Goal: Task Accomplishment & Management: Complete application form

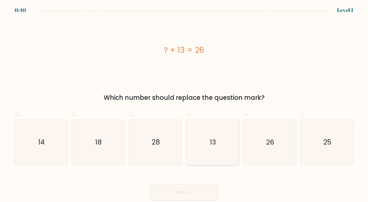
click at [210, 138] on icon "13" at bounding box center [212, 142] width 45 height 45
click at [184, 105] on input "d. 13" at bounding box center [184, 102] width 0 height 3
radio input "true"
click at [185, 189] on button "Next" at bounding box center [184, 192] width 68 height 17
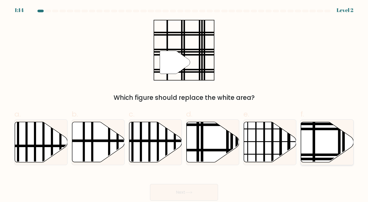
click at [325, 138] on icon at bounding box center [327, 142] width 53 height 40
click at [184, 105] on input "f." at bounding box center [184, 102] width 0 height 3
radio input "true"
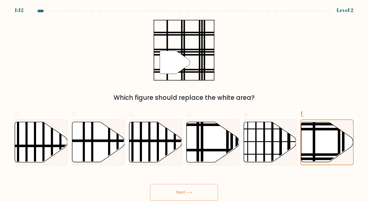
click at [183, 197] on button "Next" at bounding box center [184, 192] width 68 height 17
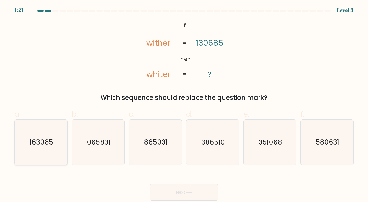
click at [40, 149] on icon "163085" at bounding box center [40, 142] width 45 height 45
click at [184, 105] on input "a. 163085" at bounding box center [184, 102] width 0 height 3
radio input "true"
click at [188, 189] on button "Next" at bounding box center [184, 192] width 68 height 17
click at [181, 193] on button "Next" at bounding box center [184, 192] width 68 height 17
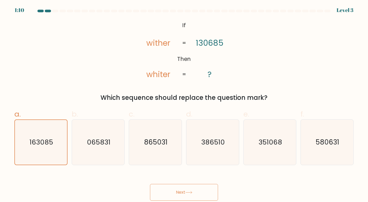
click at [184, 193] on button "Next" at bounding box center [184, 192] width 68 height 17
click at [174, 192] on button "Next" at bounding box center [184, 192] width 68 height 17
click at [261, 54] on div "@import url('https://fonts.googleapis.com/css?family=Abril+Fatface:400,100,100i…" at bounding box center [184, 61] width 346 height 83
click at [186, 192] on button "Next" at bounding box center [184, 192] width 68 height 17
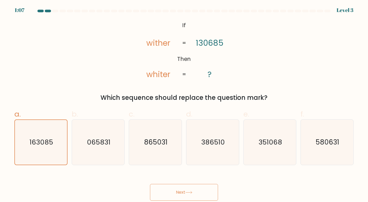
click at [186, 192] on button "Next" at bounding box center [184, 192] width 68 height 17
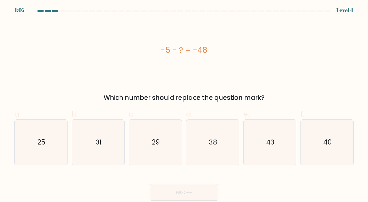
click at [179, 191] on button "Next" at bounding box center [184, 192] width 68 height 17
click at [247, 82] on div "-5 - ? = -48 Which number should replace the question mark?" at bounding box center [184, 61] width 346 height 83
click at [269, 146] on text "43" at bounding box center [270, 142] width 8 height 9
click at [184, 105] on input "e. 43" at bounding box center [184, 102] width 0 height 3
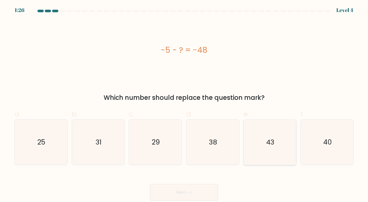
radio input "true"
click at [195, 193] on button "Next" at bounding box center [184, 192] width 68 height 17
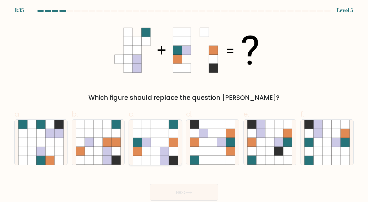
click at [162, 138] on icon at bounding box center [164, 142] width 9 height 9
click at [184, 105] on input "c." at bounding box center [184, 102] width 0 height 3
radio input "true"
click at [187, 190] on button "Next" at bounding box center [184, 192] width 68 height 17
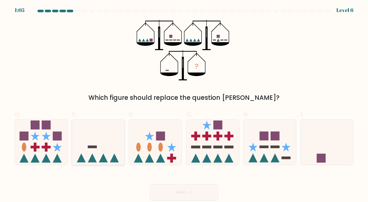
click at [106, 148] on icon at bounding box center [98, 142] width 53 height 43
click at [184, 105] on input "b." at bounding box center [184, 102] width 0 height 3
radio input "true"
click at [196, 194] on button "Next" at bounding box center [184, 192] width 68 height 17
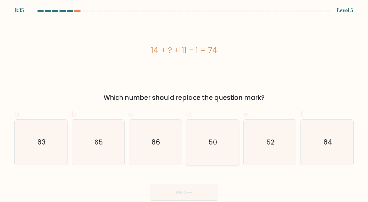
click at [212, 137] on icon "50" at bounding box center [212, 142] width 45 height 45
click at [184, 105] on input "d. 50" at bounding box center [184, 102] width 0 height 3
radio input "true"
click at [181, 193] on button "Next" at bounding box center [184, 192] width 68 height 17
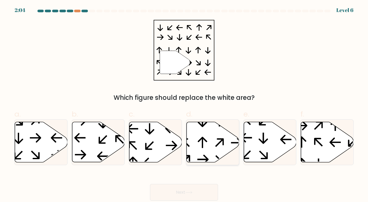
click at [212, 134] on icon at bounding box center [213, 142] width 53 height 40
click at [184, 105] on input "d." at bounding box center [184, 102] width 0 height 3
radio input "true"
click at [176, 193] on button "Next" at bounding box center [184, 192] width 68 height 17
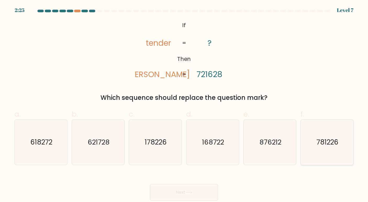
click at [329, 150] on icon "781226" at bounding box center [326, 142] width 45 height 45
click at [184, 105] on input "f. 781226" at bounding box center [184, 102] width 0 height 3
radio input "true"
click at [184, 190] on button "Next" at bounding box center [184, 192] width 68 height 17
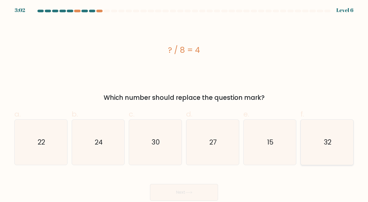
click at [325, 143] on text "32" at bounding box center [328, 142] width 8 height 9
click at [184, 105] on input "f. 32" at bounding box center [184, 102] width 0 height 3
radio input "true"
click at [180, 193] on button "Next" at bounding box center [184, 192] width 68 height 17
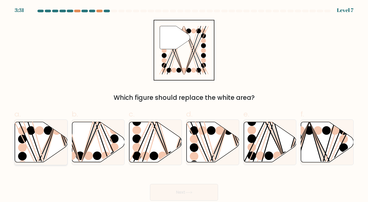
click at [48, 143] on line at bounding box center [39, 165] width 33 height 84
click at [184, 105] on input "a." at bounding box center [184, 102] width 0 height 3
radio input "true"
click at [191, 192] on icon at bounding box center [188, 192] width 7 height 3
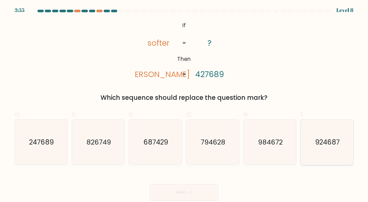
click at [321, 150] on icon "924687" at bounding box center [326, 142] width 45 height 45
click at [184, 105] on input "f. 924687" at bounding box center [184, 102] width 0 height 3
radio input "true"
click at [188, 190] on button "Next" at bounding box center [184, 192] width 68 height 17
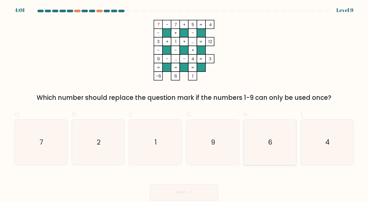
click at [272, 146] on text "6" at bounding box center [270, 142] width 4 height 9
click at [184, 105] on input "e. 6" at bounding box center [184, 102] width 0 height 3
radio input "true"
click at [178, 190] on button "Next" at bounding box center [184, 192] width 68 height 17
click at [182, 192] on button "Next" at bounding box center [184, 192] width 68 height 17
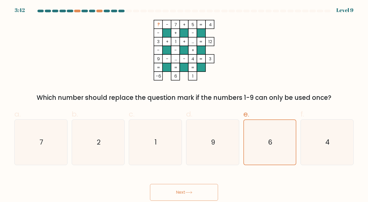
click at [178, 192] on button "Next" at bounding box center [184, 192] width 68 height 17
click at [180, 192] on button "Next" at bounding box center [184, 192] width 68 height 17
click at [215, 146] on text "9" at bounding box center [213, 142] width 4 height 9
click at [184, 105] on input "d. 9" at bounding box center [184, 102] width 0 height 3
radio input "true"
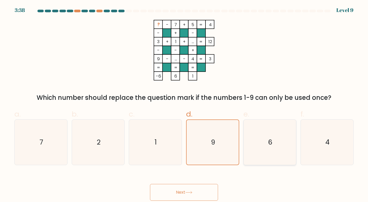
click at [263, 143] on icon "6" at bounding box center [269, 142] width 45 height 45
click at [184, 105] on input "e. 6" at bounding box center [184, 102] width 0 height 3
radio input "true"
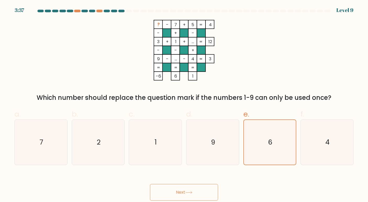
click at [178, 195] on button "Next" at bounding box center [184, 192] width 68 height 17
click at [184, 192] on button "Next" at bounding box center [184, 192] width 68 height 17
click at [176, 191] on button "Next" at bounding box center [184, 192] width 68 height 17
click at [246, 180] on div "Next" at bounding box center [184, 186] width 346 height 29
click at [178, 192] on button "Next" at bounding box center [184, 192] width 68 height 17
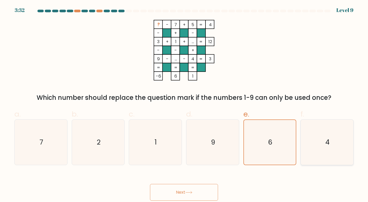
click at [315, 134] on icon "4" at bounding box center [326, 142] width 45 height 45
click at [184, 105] on input "f. 4" at bounding box center [184, 102] width 0 height 3
radio input "true"
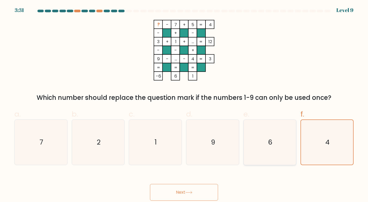
click at [271, 136] on icon "6" at bounding box center [269, 142] width 45 height 45
click at [184, 105] on input "e. 6" at bounding box center [184, 102] width 0 height 3
radio input "true"
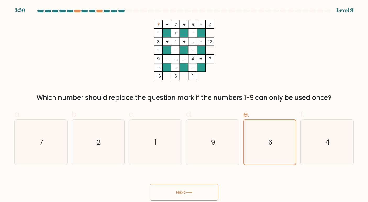
click at [178, 192] on button "Next" at bounding box center [184, 192] width 68 height 17
click at [187, 189] on button "Next" at bounding box center [184, 192] width 68 height 17
click at [200, 190] on button "Next" at bounding box center [184, 192] width 68 height 17
click at [177, 195] on button "Next" at bounding box center [184, 192] width 68 height 17
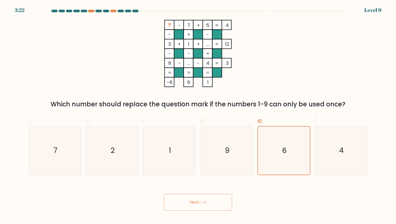
click at [193, 201] on button "Next" at bounding box center [198, 202] width 68 height 17
click at [236, 148] on icon "9" at bounding box center [226, 150] width 48 height 48
click at [198, 116] on input "d. 9" at bounding box center [198, 113] width 0 height 3
radio input "true"
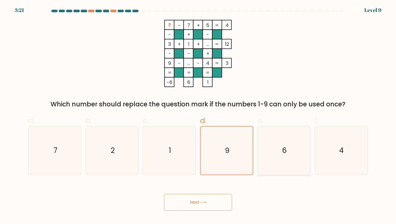
click at [296, 144] on icon "6" at bounding box center [283, 150] width 48 height 48
click at [198, 116] on input "e. 6" at bounding box center [198, 113] width 0 height 3
radio input "true"
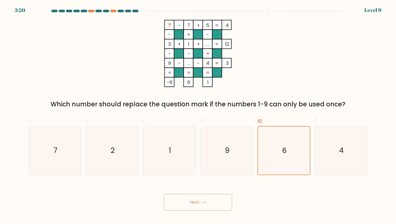
click at [196, 202] on button "Next" at bounding box center [198, 202] width 68 height 17
click at [183, 202] on button "Next" at bounding box center [198, 202] width 68 height 17
click at [194, 202] on button "Next" at bounding box center [198, 202] width 68 height 17
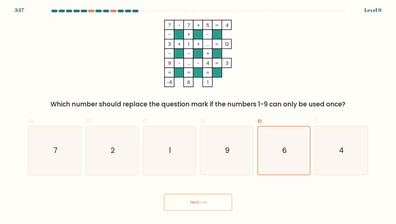
click at [194, 202] on button "Next" at bounding box center [198, 202] width 68 height 17
drag, startPoint x: 194, startPoint y: 204, endPoint x: 174, endPoint y: 197, distance: 20.9
click at [174, 197] on button "Next" at bounding box center [198, 202] width 68 height 17
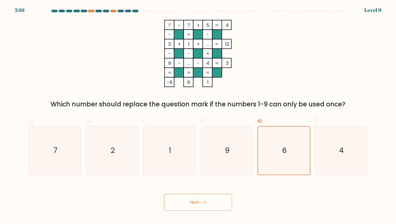
drag, startPoint x: 174, startPoint y: 197, endPoint x: 191, endPoint y: 196, distance: 16.3
click at [191, 196] on button "Next" at bounding box center [198, 202] width 68 height 17
click at [164, 194] on button "Next" at bounding box center [198, 202] width 68 height 17
click at [197, 202] on button "Next" at bounding box center [198, 202] width 68 height 17
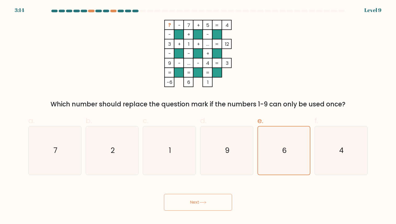
click at [197, 202] on button "Next" at bounding box center [198, 202] width 68 height 17
click at [201, 202] on icon at bounding box center [202, 202] width 7 height 3
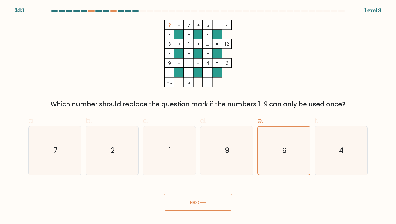
click at [201, 202] on icon at bounding box center [202, 202] width 7 height 3
click at [209, 202] on button "Next" at bounding box center [198, 202] width 68 height 17
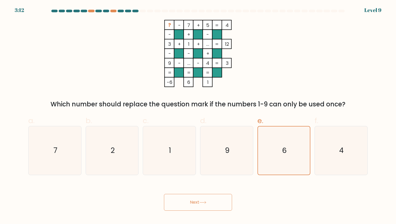
click at [209, 202] on button "Next" at bounding box center [198, 202] width 68 height 17
drag, startPoint x: 209, startPoint y: 203, endPoint x: 197, endPoint y: 203, distance: 12.3
click at [202, 202] on button "Next" at bounding box center [198, 202] width 68 height 17
click at [197, 202] on button "Next" at bounding box center [198, 202] width 68 height 17
click at [214, 143] on icon "9" at bounding box center [226, 150] width 48 height 48
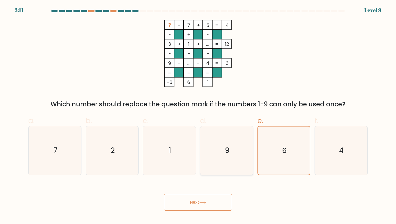
click at [198, 116] on input "d. 9" at bounding box center [198, 113] width 0 height 3
radio input "true"
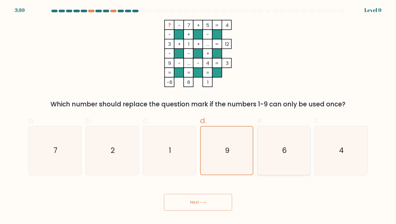
click at [289, 144] on icon "6" at bounding box center [283, 150] width 48 height 48
click at [198, 116] on input "e. 6" at bounding box center [198, 113] width 0 height 3
radio input "true"
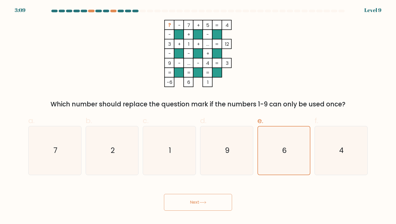
click at [196, 202] on button "Next" at bounding box center [198, 202] width 68 height 17
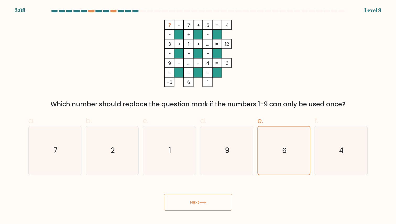
click at [196, 202] on button "Next" at bounding box center [198, 202] width 68 height 17
click at [212, 199] on button "Next" at bounding box center [198, 202] width 68 height 17
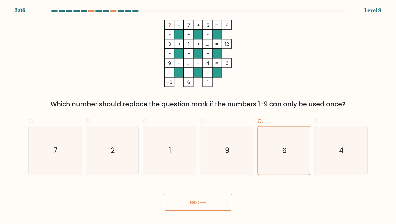
click at [174, 201] on button "Next" at bounding box center [198, 202] width 68 height 17
click at [169, 202] on button "Next" at bounding box center [198, 202] width 68 height 17
click at [209, 202] on button "Next" at bounding box center [198, 202] width 68 height 17
click at [230, 202] on button "Next" at bounding box center [198, 202] width 68 height 17
click at [229, 196] on button "Next" at bounding box center [198, 202] width 68 height 17
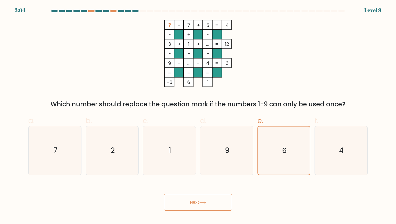
click at [152, 195] on div "Next" at bounding box center [198, 196] width 346 height 29
click at [167, 145] on icon "1" at bounding box center [169, 150] width 48 height 48
click at [198, 116] on input "c. 1" at bounding box center [198, 113] width 0 height 3
radio input "true"
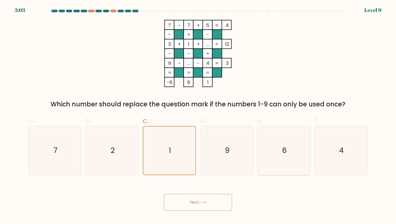
click at [280, 151] on icon "6" at bounding box center [283, 150] width 48 height 48
click at [198, 116] on input "e. 6" at bounding box center [198, 113] width 0 height 3
radio input "true"
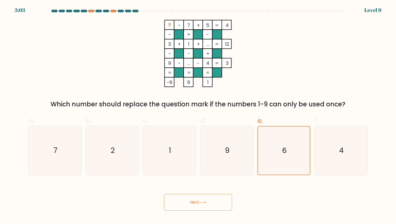
click at [198, 202] on button "Next" at bounding box center [198, 202] width 68 height 17
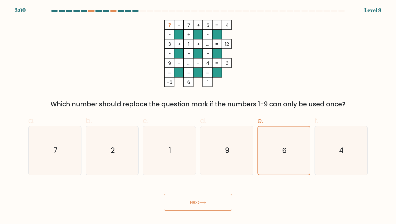
click at [198, 202] on button "Next" at bounding box center [198, 202] width 68 height 17
click at [247, 135] on icon "9" at bounding box center [226, 150] width 48 height 48
click at [198, 116] on input "d. 9" at bounding box center [198, 113] width 0 height 3
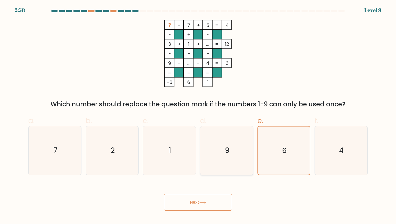
radio input "true"
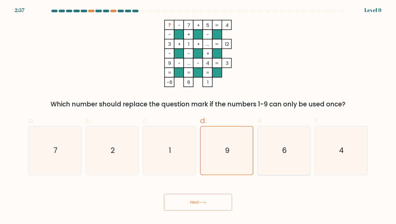
click at [296, 144] on icon "6" at bounding box center [283, 150] width 48 height 48
click at [198, 116] on input "e. 6" at bounding box center [198, 113] width 0 height 3
radio input "true"
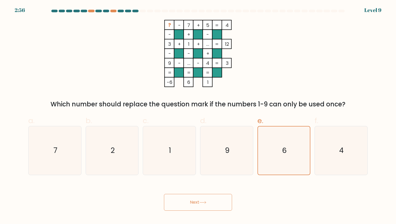
click at [189, 202] on button "Next" at bounding box center [198, 202] width 68 height 17
click at [199, 200] on button "Next" at bounding box center [198, 202] width 68 height 17
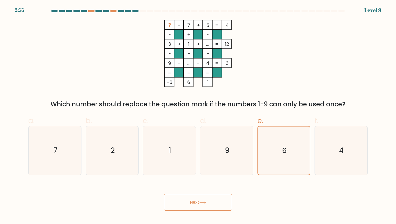
click at [199, 200] on button "Next" at bounding box center [198, 202] width 68 height 17
drag, startPoint x: 199, startPoint y: 200, endPoint x: 195, endPoint y: 199, distance: 4.8
click at [195, 199] on button "Next" at bounding box center [198, 202] width 68 height 17
click at [195, 198] on button "Next" at bounding box center [198, 202] width 68 height 17
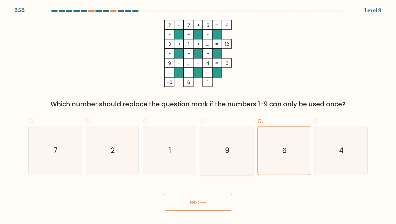
click at [216, 139] on icon "9" at bounding box center [226, 150] width 48 height 48
click at [198, 116] on input "d. 9" at bounding box center [198, 113] width 0 height 3
radio input "true"
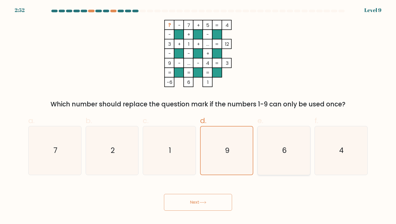
click at [285, 148] on text "6" at bounding box center [284, 151] width 5 height 10
click at [198, 116] on input "e. 6" at bounding box center [198, 113] width 0 height 3
radio input "true"
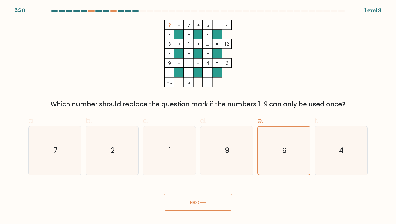
click at [188, 202] on button "Next" at bounding box center [198, 202] width 68 height 17
click at [164, 194] on button "Next" at bounding box center [198, 202] width 68 height 17
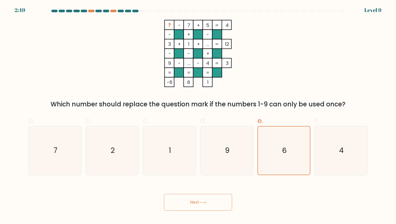
click at [164, 194] on button "Next" at bounding box center [198, 202] width 68 height 17
click at [201, 202] on icon at bounding box center [202, 202] width 7 height 3
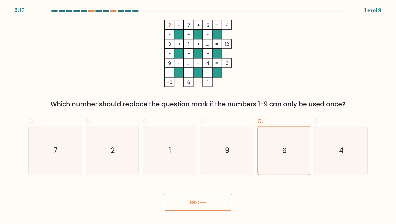
click at [201, 195] on button "Next" at bounding box center [198, 202] width 68 height 17
click at [191, 202] on button "Next" at bounding box center [198, 202] width 68 height 17
click at [171, 202] on button "Next" at bounding box center [198, 202] width 68 height 17
drag, startPoint x: 171, startPoint y: 205, endPoint x: 185, endPoint y: 205, distance: 14.7
click at [185, 202] on button "Next" at bounding box center [198, 202] width 68 height 17
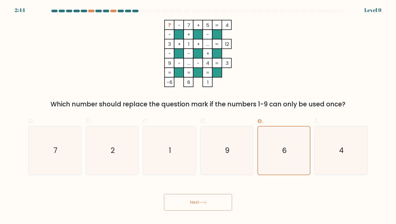
click at [185, 202] on button "Next" at bounding box center [198, 202] width 68 height 17
click at [276, 154] on icon "6" at bounding box center [283, 150] width 48 height 48
click at [198, 116] on input "e. 6" at bounding box center [198, 113] width 0 height 3
radio input "true"
click at [199, 202] on button "Next" at bounding box center [198, 202] width 68 height 17
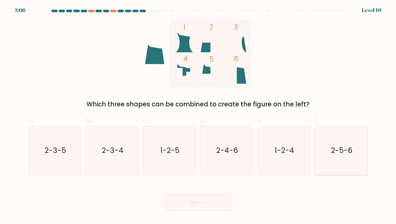
click at [336, 157] on icon "2-5-6" at bounding box center [341, 150] width 48 height 48
click at [198, 116] on input "f. 2-5-6" at bounding box center [198, 113] width 0 height 3
radio input "true"
click at [199, 202] on button "Next" at bounding box center [198, 202] width 68 height 17
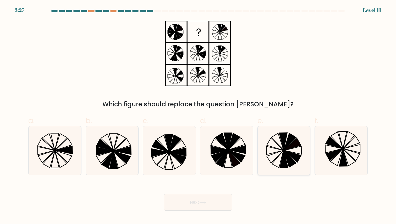
click at [275, 149] on icon at bounding box center [283, 150] width 48 height 48
click at [198, 116] on input "e." at bounding box center [198, 113] width 0 height 3
radio input "true"
click at [198, 204] on button "Next" at bounding box center [198, 202] width 68 height 17
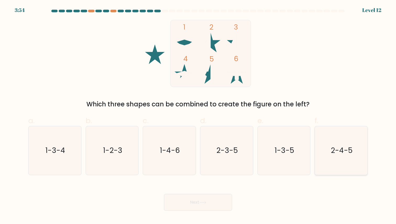
click at [354, 157] on icon "2-4-5" at bounding box center [341, 150] width 48 height 48
click at [198, 116] on input "f. 2-4-5" at bounding box center [198, 113] width 0 height 3
radio input "true"
click at [191, 203] on button "Next" at bounding box center [198, 202] width 68 height 17
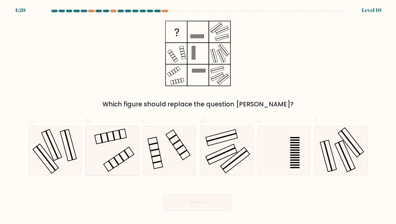
click at [123, 134] on icon at bounding box center [112, 150] width 48 height 48
click at [198, 116] on input "b." at bounding box center [198, 113] width 0 height 3
radio input "true"
click at [193, 201] on button "Next" at bounding box center [198, 202] width 68 height 17
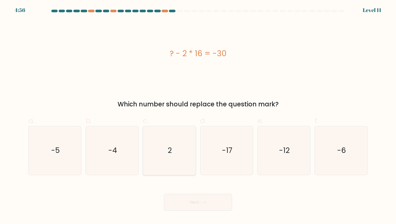
click at [172, 149] on icon "2" at bounding box center [169, 150] width 48 height 48
click at [198, 116] on input "c. 2" at bounding box center [198, 113] width 0 height 3
radio input "true"
click at [201, 203] on icon at bounding box center [202, 202] width 7 height 3
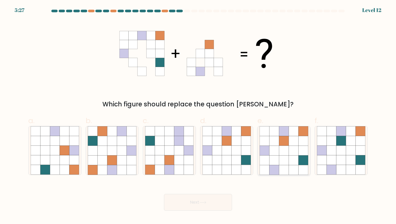
click at [269, 151] on icon at bounding box center [265, 151] width 10 height 10
click at [198, 116] on input "e." at bounding box center [198, 113] width 0 height 3
radio input "true"
click at [207, 199] on button "Next" at bounding box center [198, 202] width 68 height 17
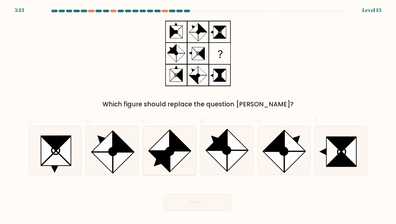
click at [172, 149] on circle at bounding box center [169, 151] width 11 height 11
click at [198, 116] on input "c." at bounding box center [198, 113] width 0 height 3
radio input "true"
click at [197, 203] on button "Next" at bounding box center [198, 202] width 68 height 17
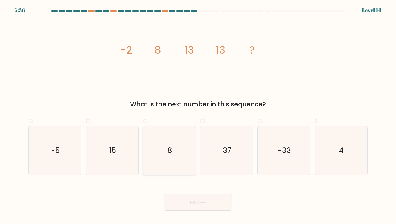
click at [176, 153] on icon "8" at bounding box center [169, 150] width 48 height 48
click at [198, 116] on input "c. 8" at bounding box center [198, 113] width 0 height 3
radio input "true"
click at [199, 204] on button "Next" at bounding box center [198, 202] width 68 height 17
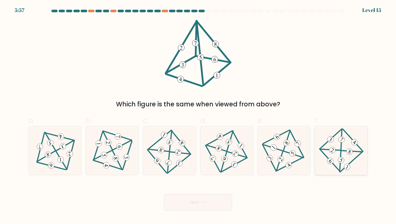
click at [344, 157] on icon at bounding box center [341, 150] width 40 height 39
click at [198, 116] on input "f." at bounding box center [198, 113] width 0 height 3
radio input "true"
click at [194, 204] on button "Next" at bounding box center [198, 202] width 68 height 17
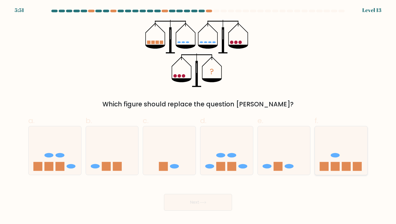
click at [341, 149] on icon at bounding box center [341, 150] width 53 height 43
click at [198, 116] on input "f." at bounding box center [198, 113] width 0 height 3
radio input "true"
click at [199, 203] on button "Next" at bounding box center [198, 202] width 68 height 17
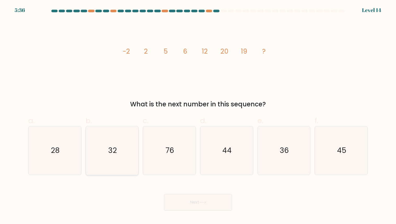
click at [119, 147] on icon "32" at bounding box center [112, 150] width 48 height 48
click at [198, 116] on input "b. 32" at bounding box center [198, 113] width 0 height 3
radio input "true"
click at [194, 201] on button "Next" at bounding box center [198, 202] width 68 height 17
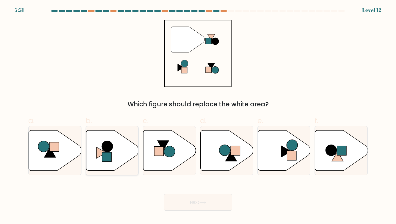
click at [114, 160] on icon at bounding box center [112, 150] width 53 height 40
click at [198, 116] on input "b." at bounding box center [198, 113] width 0 height 3
radio input "true"
click at [193, 205] on button "Next" at bounding box center [198, 202] width 68 height 17
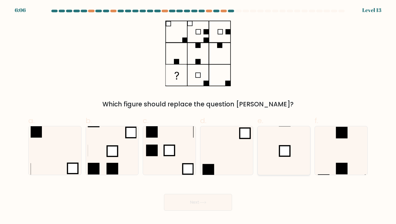
click at [277, 172] on icon at bounding box center [283, 150] width 48 height 48
click at [198, 116] on input "e." at bounding box center [198, 113] width 0 height 3
radio input "true"
click at [194, 204] on button "Next" at bounding box center [198, 202] width 68 height 17
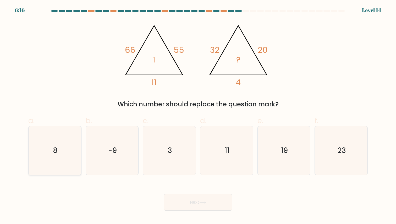
click at [43, 154] on icon "8" at bounding box center [55, 150] width 48 height 48
click at [198, 116] on input "a. 8" at bounding box center [198, 113] width 0 height 3
radio input "true"
click at [206, 203] on icon at bounding box center [202, 202] width 7 height 3
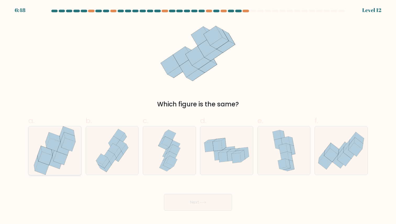
click at [38, 148] on icon at bounding box center [54, 150] width 45 height 48
click at [198, 116] on input "a." at bounding box center [198, 113] width 0 height 3
radio input "true"
click at [203, 203] on icon at bounding box center [202, 202] width 7 height 3
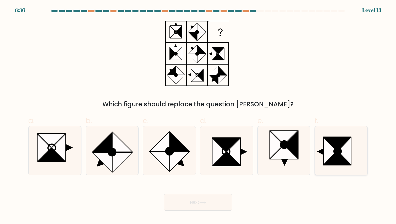
click at [330, 164] on icon at bounding box center [337, 159] width 27 height 14
click at [198, 116] on input "f." at bounding box center [198, 113] width 0 height 3
radio input "true"
click at [198, 206] on button "Next" at bounding box center [198, 202] width 68 height 17
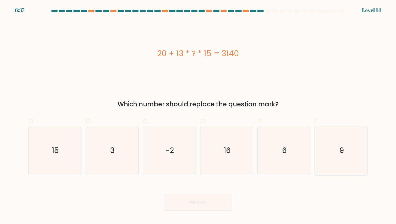
click at [345, 156] on icon "9" at bounding box center [341, 150] width 48 height 48
click at [198, 116] on input "f. 9" at bounding box center [198, 113] width 0 height 3
radio input "true"
click at [195, 201] on button "Next" at bounding box center [198, 202] width 68 height 17
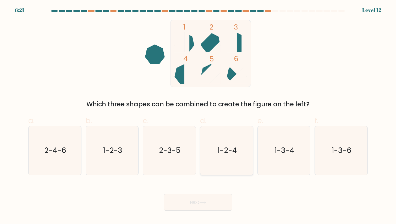
click at [220, 163] on icon "1-2-4" at bounding box center [226, 150] width 48 height 48
click at [198, 116] on input "d. 1-2-4" at bounding box center [198, 113] width 0 height 3
radio input "true"
click at [201, 202] on icon at bounding box center [202, 202] width 7 height 3
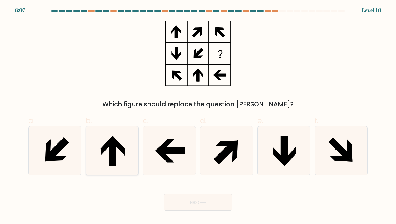
click at [109, 157] on icon at bounding box center [112, 150] width 48 height 48
click at [198, 116] on input "b." at bounding box center [198, 113] width 0 height 3
radio input "true"
click at [192, 204] on button "Next" at bounding box center [198, 202] width 68 height 17
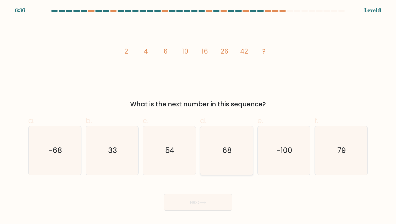
click at [231, 156] on icon "68" at bounding box center [226, 150] width 48 height 48
click at [198, 116] on input "d. 68" at bounding box center [198, 113] width 0 height 3
radio input "true"
click at [198, 203] on button "Next" at bounding box center [198, 202] width 68 height 17
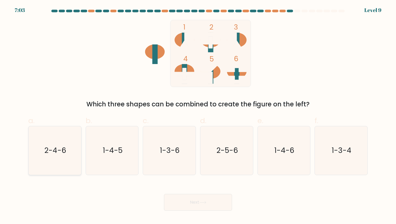
click at [52, 145] on icon "2-4-6" at bounding box center [55, 150] width 48 height 48
click at [198, 116] on input "a. 2-4-6" at bounding box center [198, 113] width 0 height 3
radio input "true"
click at [202, 205] on button "Next" at bounding box center [198, 202] width 68 height 17
click at [198, 202] on button "Next" at bounding box center [198, 202] width 68 height 17
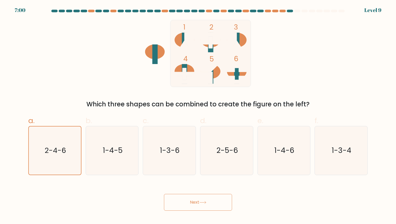
click at [186, 203] on button "Next" at bounding box center [198, 202] width 68 height 17
click at [204, 203] on icon at bounding box center [202, 202] width 7 height 3
click at [52, 142] on icon "2-4-6" at bounding box center [55, 150] width 48 height 48
click at [198, 116] on input "a. 2-4-6" at bounding box center [198, 113] width 0 height 3
radio input "true"
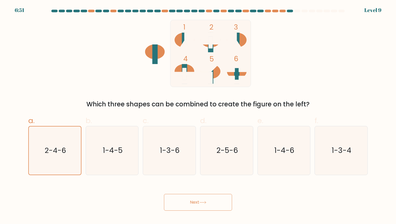
click at [198, 200] on button "Next" at bounding box center [198, 202] width 68 height 17
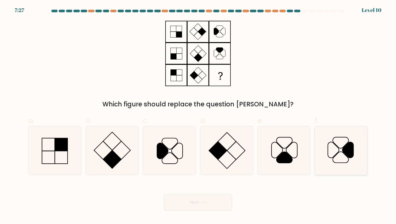
click at [345, 152] on icon at bounding box center [347, 150] width 11 height 16
click at [198, 116] on input "f." at bounding box center [198, 113] width 0 height 3
radio input "true"
click at [197, 203] on button "Next" at bounding box center [198, 202] width 68 height 17
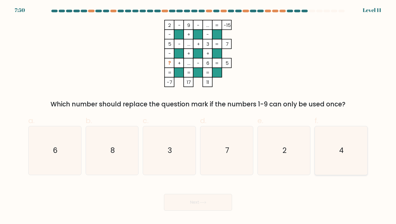
click at [340, 136] on icon "4" at bounding box center [341, 150] width 48 height 48
click at [198, 116] on input "f. 4" at bounding box center [198, 113] width 0 height 3
radio input "true"
click at [192, 201] on button "Next" at bounding box center [198, 202] width 68 height 17
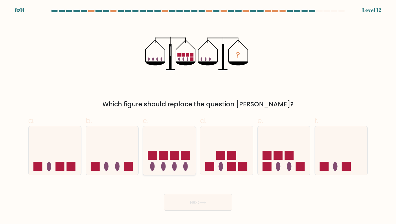
click at [171, 163] on icon at bounding box center [169, 150] width 53 height 43
click at [198, 116] on input "c." at bounding box center [198, 113] width 0 height 3
radio input "true"
click at [217, 204] on button "Next" at bounding box center [198, 202] width 68 height 17
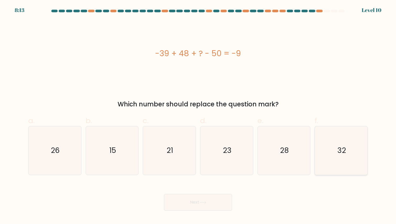
click at [343, 148] on text "32" at bounding box center [341, 151] width 9 height 10
click at [198, 116] on input "f. 32" at bounding box center [198, 113] width 0 height 3
radio input "true"
click at [190, 203] on button "Next" at bounding box center [198, 202] width 68 height 17
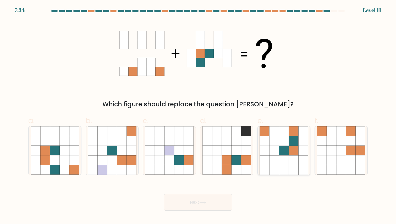
click at [281, 144] on icon at bounding box center [284, 141] width 10 height 10
click at [198, 116] on input "e." at bounding box center [198, 113] width 0 height 3
radio input "true"
click at [210, 203] on button "Next" at bounding box center [198, 202] width 68 height 17
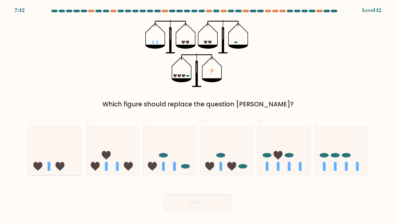
click at [41, 164] on icon at bounding box center [37, 166] width 9 height 9
click at [198, 116] on input "a." at bounding box center [198, 113] width 0 height 3
radio input "true"
click at [193, 198] on button "Next" at bounding box center [198, 202] width 68 height 17
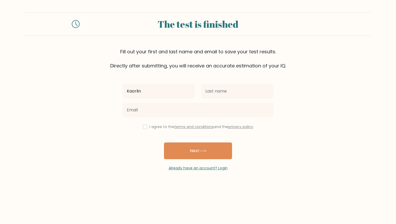
type input "Kaorlin"
type input "[PERSON_NAME]"
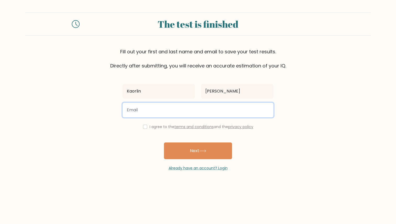
type input "a"
type input "[EMAIL_ADDRESS][PERSON_NAME][DOMAIN_NAME]"
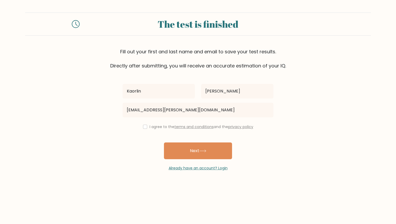
click at [147, 125] on div "I agree to the terms and conditions and the privacy policy" at bounding box center [197, 127] width 157 height 6
click at [145, 127] on input "checkbox" at bounding box center [145, 127] width 4 height 4
checkbox input "true"
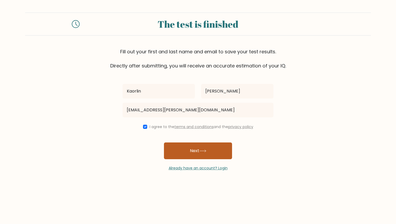
click at [202, 146] on button "Next" at bounding box center [198, 151] width 68 height 17
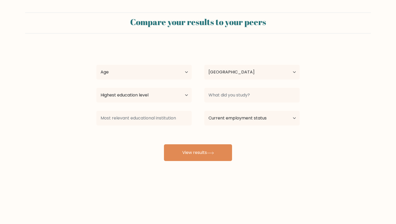
select select "HU"
click at [133, 72] on select "Age Under 18 years old 18-24 years old 25-34 years old 35-44 years old 45-54 ye…" at bounding box center [143, 72] width 95 height 15
select select "25_34"
click at [96, 65] on select "Age Under 18 years old 18-24 years old 25-34 years old 35-44 years old 45-54 ye…" at bounding box center [143, 72] width 95 height 15
click at [141, 96] on select "Highest education level No schooling Primary Lower Secondary Upper Secondary Oc…" at bounding box center [143, 95] width 95 height 15
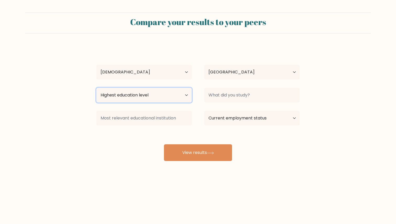
select select "masters_degree"
click at [96, 88] on select "Highest education level No schooling Primary Lower Secondary Upper Secondary Oc…" at bounding box center [143, 95] width 95 height 15
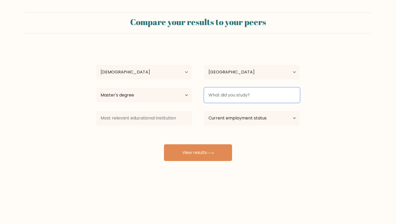
click at [218, 92] on input at bounding box center [251, 95] width 95 height 15
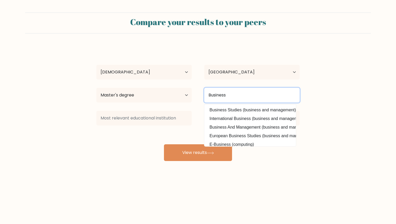
type input "Business"
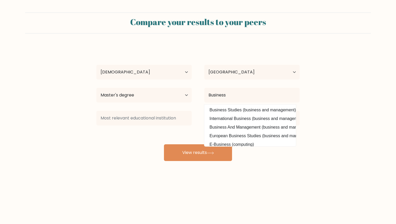
click at [127, 135] on div "Kaorlin Jakus Age Under 18 years old 18-24 years old 25-34 years old 35-44 year…" at bounding box center [197, 103] width 209 height 115
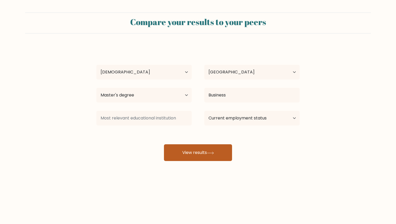
click at [195, 153] on button "View results" at bounding box center [198, 153] width 68 height 17
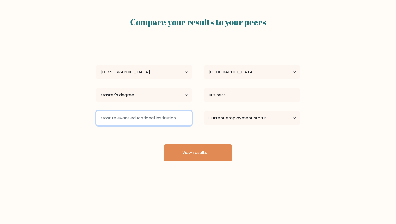
click at [159, 116] on input at bounding box center [143, 118] width 95 height 15
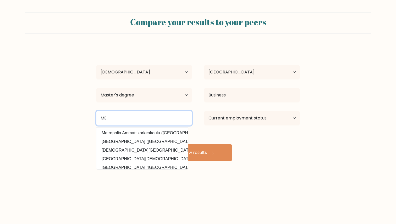
type input "M"
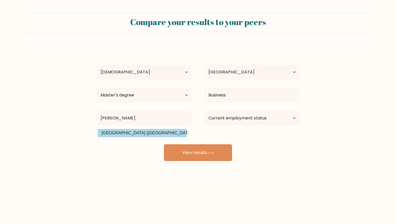
click at [173, 134] on option "Budapesti Corvinus Egyetem (Hungary)" at bounding box center [142, 133] width 89 height 8
type input "Budapesti Corvinus Egyetem"
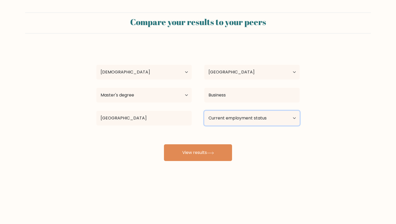
click at [232, 115] on select "Current employment status Employed Student Retired Other / prefer not to answer" at bounding box center [251, 118] width 95 height 15
select select "other"
click at [204, 111] on select "Current employment status Employed Student Retired Other / prefer not to answer" at bounding box center [251, 118] width 95 height 15
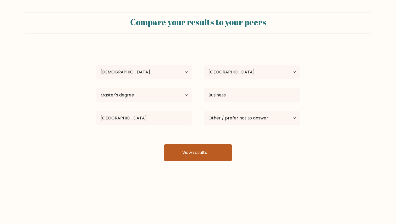
click at [202, 157] on button "View results" at bounding box center [198, 153] width 68 height 17
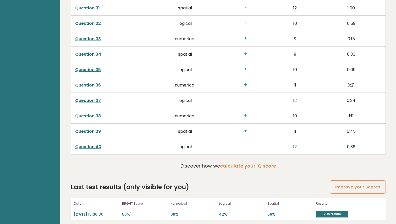
scroll to position [1314, 0]
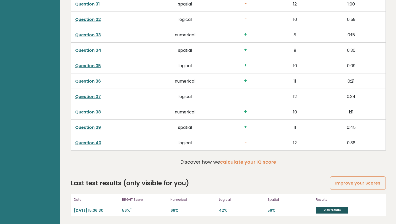
click at [325, 212] on link "View results" at bounding box center [332, 210] width 32 height 7
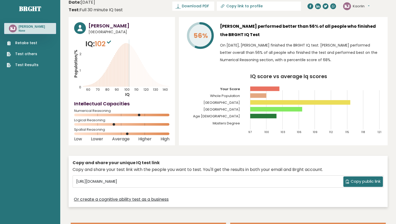
scroll to position [4, 0]
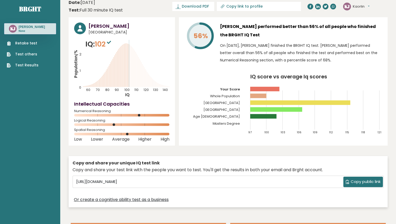
click at [110, 41] on icon at bounding box center [109, 42] width 4 height 3
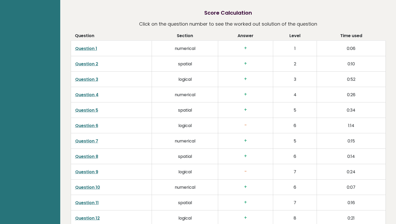
scroll to position [802, 0]
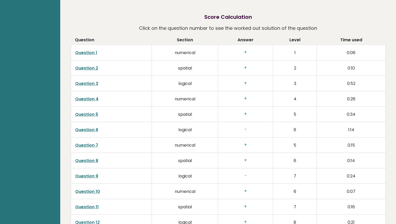
click at [91, 130] on link "Question 6" at bounding box center [86, 130] width 23 height 6
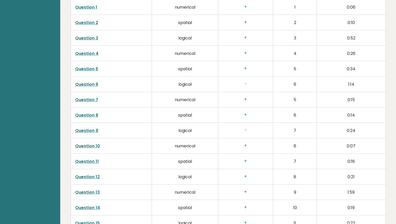
scroll to position [849, 0]
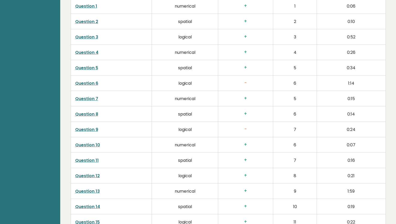
click at [90, 131] on link "Question 9" at bounding box center [86, 130] width 23 height 6
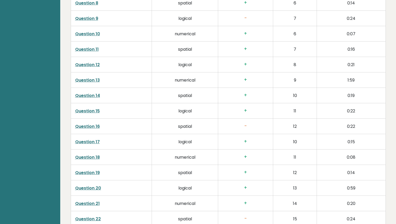
scroll to position [963, 0]
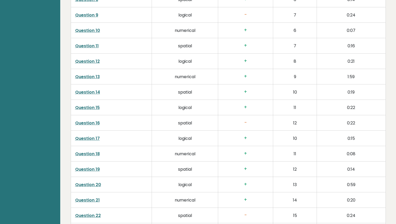
click at [92, 123] on link "Question 16" at bounding box center [87, 123] width 25 height 6
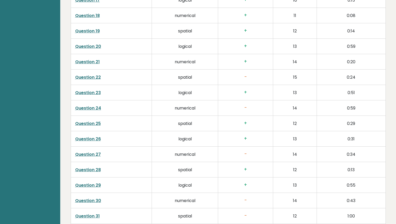
scroll to position [1103, 0]
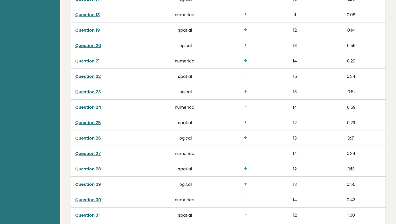
click at [97, 77] on link "Question 22" at bounding box center [88, 77] width 26 height 6
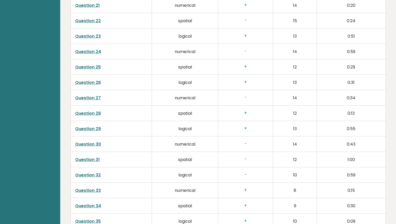
click at [93, 146] on link "Question 30" at bounding box center [88, 144] width 26 height 6
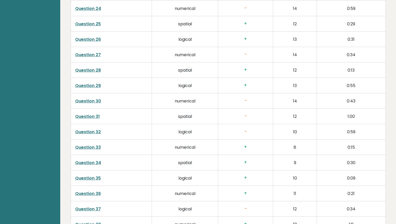
scroll to position [1203, 0]
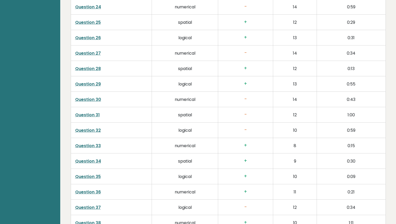
click at [97, 129] on link "Question 32" at bounding box center [88, 131] width 26 height 6
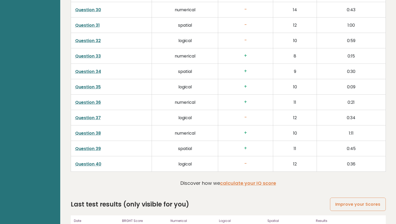
scroll to position [1294, 0]
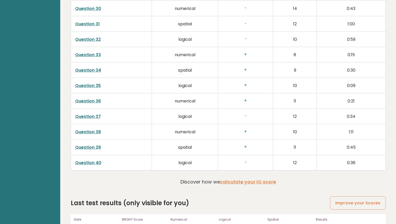
click at [87, 117] on link "Question 37" at bounding box center [88, 117] width 26 height 6
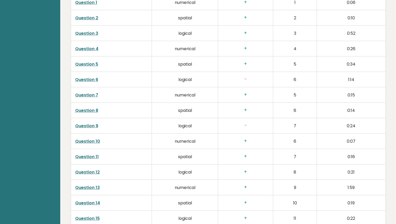
scroll to position [883, 0]
click at [84, 50] on link "Question 6" at bounding box center [86, 49] width 23 height 6
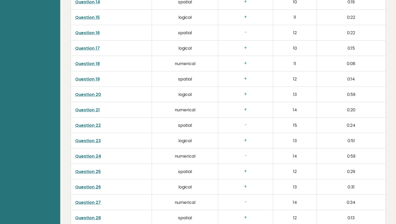
scroll to position [1057, 0]
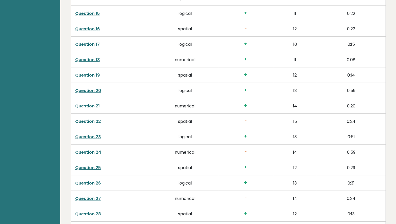
click at [86, 124] on link "Question 22" at bounding box center [88, 122] width 26 height 6
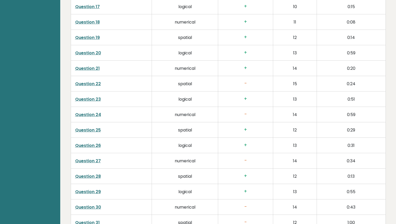
scroll to position [1104, 0]
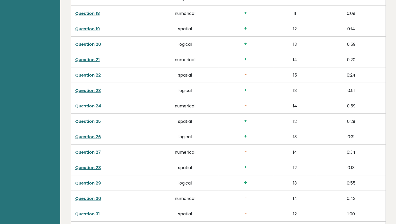
click at [80, 153] on link "Question 27" at bounding box center [88, 152] width 26 height 6
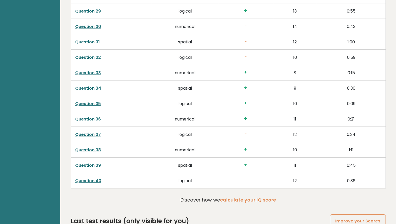
scroll to position [1297, 0]
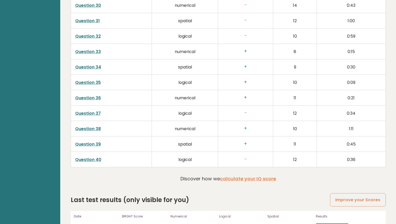
click at [83, 161] on link "Question 40" at bounding box center [88, 160] width 26 height 6
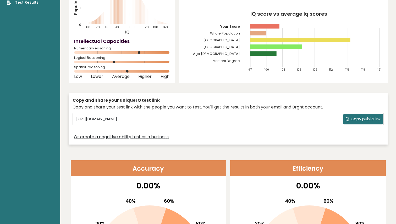
scroll to position [0, 0]
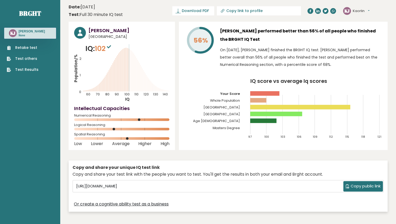
click at [23, 49] on link "Retake test" at bounding box center [23, 47] width 32 height 5
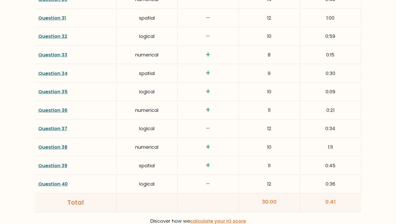
scroll to position [1355, 0]
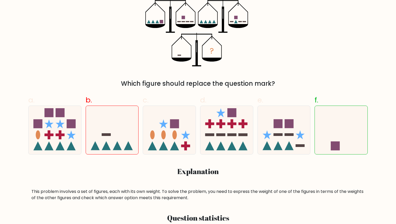
scroll to position [105, 0]
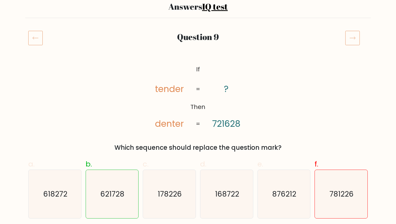
scroll to position [45, 0]
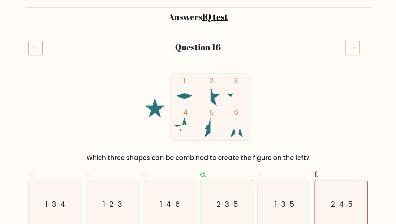
scroll to position [42, 0]
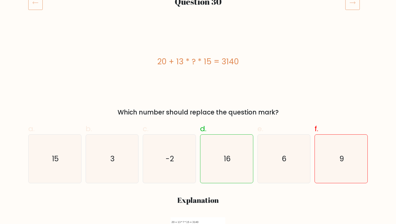
scroll to position [99, 0]
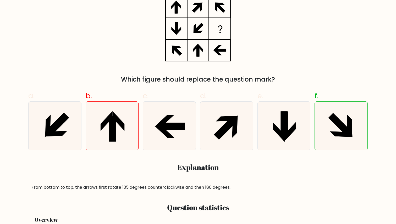
scroll to position [114, 0]
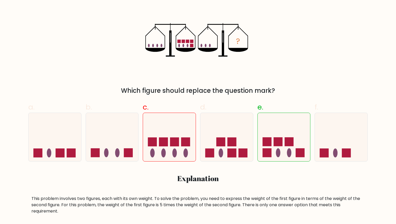
scroll to position [98, 0]
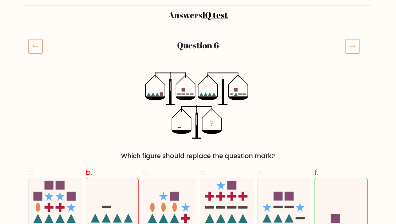
scroll to position [44, 0]
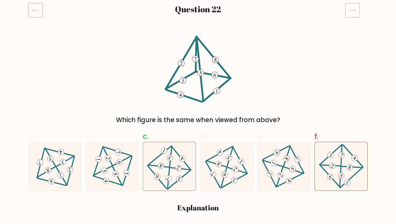
scroll to position [69, 0]
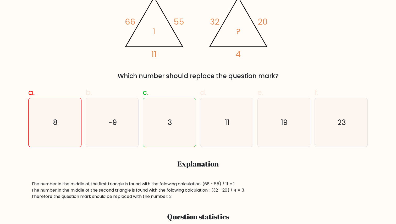
scroll to position [114, 0]
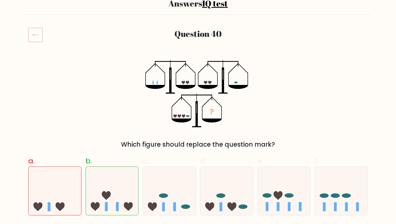
scroll to position [50, 0]
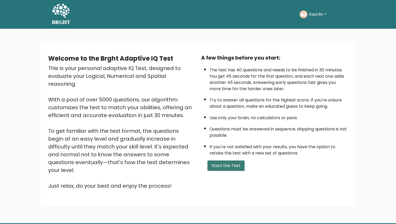
click at [215, 165] on button "Start the Test" at bounding box center [225, 166] width 37 height 10
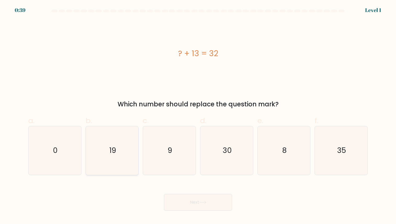
click at [123, 158] on icon "19" at bounding box center [112, 150] width 48 height 48
click at [198, 116] on input "b. 19" at bounding box center [198, 113] width 0 height 3
radio input "true"
click at [192, 202] on button "Next" at bounding box center [198, 202] width 68 height 17
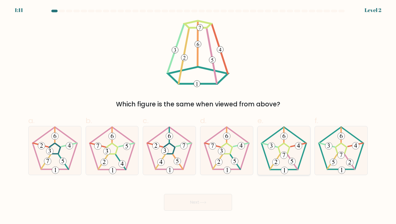
click at [289, 154] on icon at bounding box center [283, 150] width 48 height 48
click at [198, 116] on input "e." at bounding box center [198, 113] width 0 height 3
radio input "true"
click at [196, 202] on button "Next" at bounding box center [198, 202] width 68 height 17
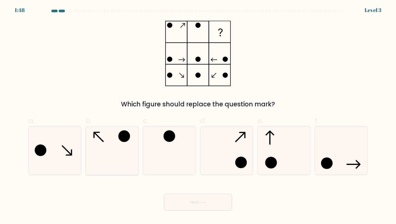
click at [122, 152] on icon at bounding box center [112, 150] width 48 height 48
click at [198, 116] on input "b." at bounding box center [198, 113] width 0 height 3
radio input "true"
click at [197, 202] on button "Next" at bounding box center [198, 202] width 68 height 17
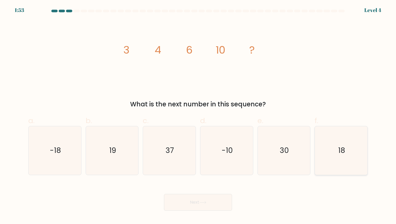
click at [351, 173] on icon "18" at bounding box center [341, 150] width 48 height 48
click at [198, 116] on input "f. 18" at bounding box center [198, 113] width 0 height 3
radio input "true"
click at [198, 203] on button "Next" at bounding box center [198, 202] width 68 height 17
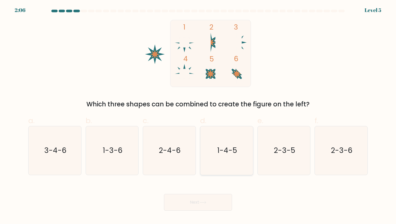
click at [229, 149] on text "1-4-5" at bounding box center [227, 151] width 20 height 10
click at [198, 116] on input "d. 1-4-5" at bounding box center [198, 113] width 0 height 3
radio input "true"
click at [192, 203] on button "Next" at bounding box center [198, 202] width 68 height 17
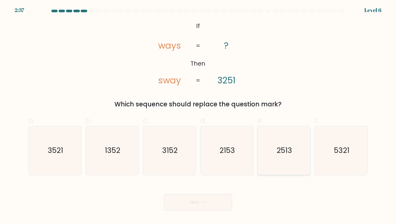
click at [284, 152] on text "2513" at bounding box center [283, 151] width 15 height 10
click at [198, 116] on input "e. 2513" at bounding box center [198, 113] width 0 height 3
radio input "true"
click at [192, 201] on button "Next" at bounding box center [198, 202] width 68 height 17
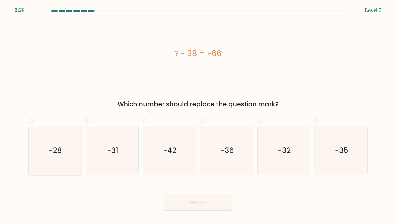
click at [54, 159] on icon "-28" at bounding box center [55, 150] width 48 height 48
click at [198, 116] on input "a. -28" at bounding box center [198, 113] width 0 height 3
radio input "true"
click at [197, 202] on button "Next" at bounding box center [198, 202] width 68 height 17
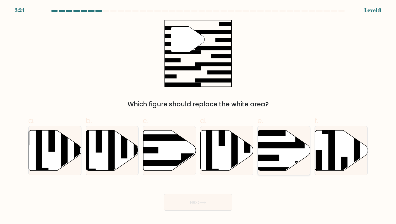
click at [284, 157] on icon at bounding box center [284, 150] width 53 height 40
click at [198, 116] on input "e." at bounding box center [198, 113] width 0 height 3
radio input "true"
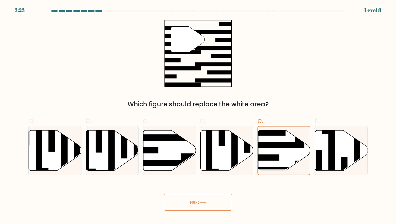
click at [189, 205] on button "Next" at bounding box center [198, 202] width 68 height 17
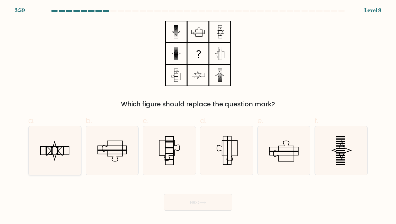
click at [52, 153] on rect at bounding box center [51, 151] width 1 height 9
click at [198, 116] on input "a." at bounding box center [198, 113] width 0 height 3
radio input "true"
click at [196, 202] on button "Next" at bounding box center [198, 202] width 68 height 17
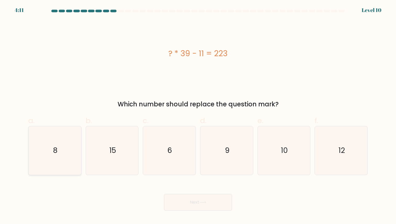
click at [51, 136] on icon "8" at bounding box center [55, 150] width 48 height 48
click at [198, 116] on input "a. 8" at bounding box center [198, 113] width 0 height 3
radio input "true"
click at [177, 142] on icon "6" at bounding box center [169, 150] width 48 height 48
click at [198, 116] on input "c. 6" at bounding box center [198, 113] width 0 height 3
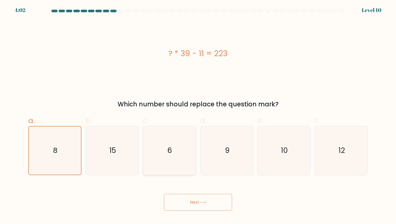
radio input "true"
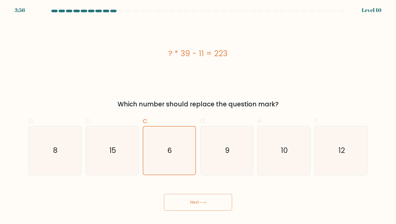
click at [194, 204] on button "Next" at bounding box center [198, 202] width 68 height 17
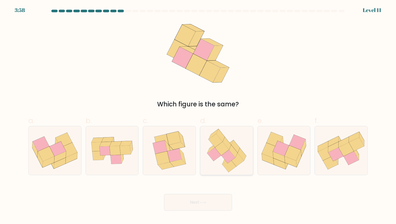
click at [208, 165] on icon at bounding box center [226, 150] width 47 height 48
click at [198, 116] on input "d." at bounding box center [198, 113] width 0 height 3
radio input "true"
click at [193, 203] on button "Next" at bounding box center [198, 202] width 68 height 17
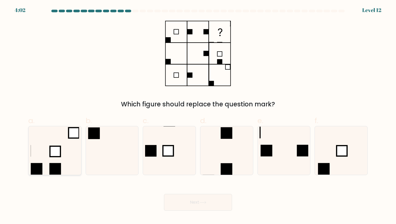
click at [61, 156] on icon at bounding box center [55, 150] width 48 height 48
click at [198, 116] on input "a." at bounding box center [198, 113] width 0 height 3
radio input "true"
click at [198, 204] on button "Next" at bounding box center [198, 202] width 68 height 17
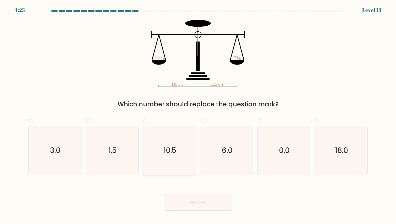
click at [160, 153] on icon "10.5" at bounding box center [169, 150] width 48 height 48
click at [198, 116] on input "c. 10.5" at bounding box center [198, 113] width 0 height 3
radio input "true"
click at [201, 201] on icon at bounding box center [202, 202] width 7 height 3
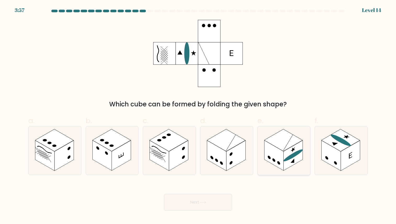
click at [291, 151] on g at bounding box center [292, 156] width 19 height 30
click at [198, 116] on input "e." at bounding box center [198, 113] width 0 height 3
radio input "true"
click at [197, 203] on button "Next" at bounding box center [198, 202] width 68 height 17
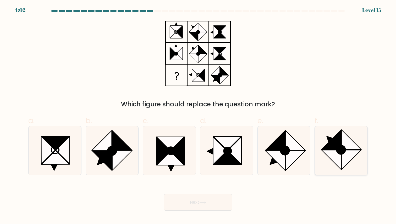
click at [346, 154] on icon at bounding box center [351, 160] width 19 height 19
click at [198, 116] on input "f." at bounding box center [198, 113] width 0 height 3
radio input "true"
click at [197, 203] on button "Next" at bounding box center [198, 202] width 68 height 17
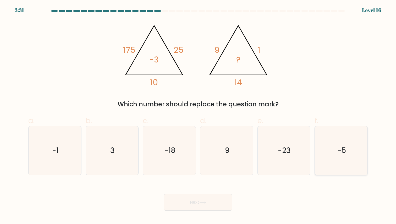
click at [316, 145] on div "-5" at bounding box center [340, 150] width 53 height 49
click at [198, 116] on input "f. -5" at bounding box center [198, 113] width 0 height 3
radio input "true"
click at [191, 202] on button "Next" at bounding box center [198, 202] width 68 height 17
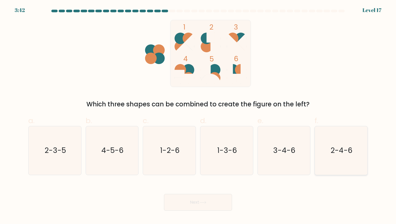
click at [357, 154] on icon "2-4-6" at bounding box center [341, 150] width 48 height 48
click at [198, 116] on input "f. 2-4-6" at bounding box center [198, 113] width 0 height 3
radio input "true"
click at [200, 203] on button "Next" at bounding box center [198, 202] width 68 height 17
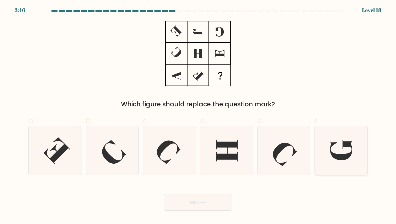
click at [349, 158] on icon at bounding box center [341, 150] width 48 height 48
click at [198, 116] on input "f." at bounding box center [198, 113] width 0 height 3
radio input "true"
click at [196, 198] on button "Next" at bounding box center [198, 202] width 68 height 17
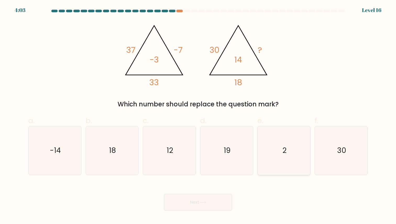
click at [288, 163] on icon "2" at bounding box center [283, 150] width 48 height 48
click at [198, 116] on input "e. 2" at bounding box center [198, 113] width 0 height 3
radio input "true"
click at [193, 203] on button "Next" at bounding box center [198, 202] width 68 height 17
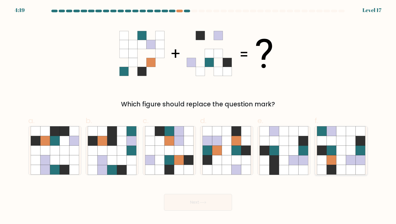
click at [348, 149] on icon at bounding box center [351, 151] width 10 height 10
click at [198, 116] on input "f." at bounding box center [198, 113] width 0 height 3
radio input "true"
click at [194, 201] on button "Next" at bounding box center [198, 202] width 68 height 17
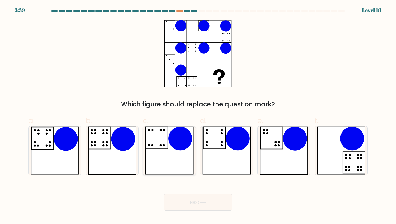
click at [166, 148] on icon at bounding box center [169, 150] width 48 height 48
click at [198, 116] on input "c." at bounding box center [198, 113] width 0 height 3
radio input "true"
click at [198, 201] on button "Next" at bounding box center [198, 202] width 68 height 17
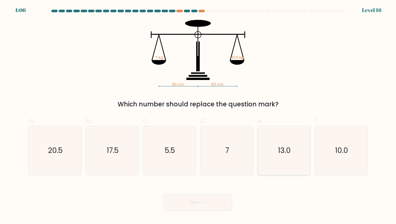
click at [291, 156] on icon "13.0" at bounding box center [283, 150] width 48 height 48
click at [198, 116] on input "e. 13.0" at bounding box center [198, 113] width 0 height 3
radio input "true"
click at [112, 162] on icon "17.5" at bounding box center [112, 150] width 48 height 48
click at [198, 116] on input "b. 17.5" at bounding box center [198, 113] width 0 height 3
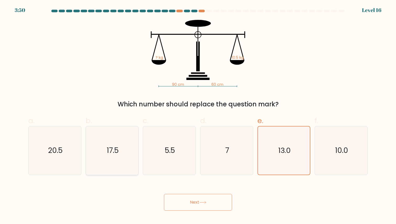
radio input "true"
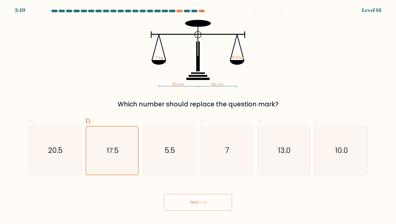
click at [192, 203] on button "Next" at bounding box center [198, 202] width 68 height 17
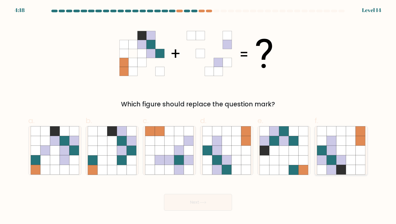
click at [352, 149] on icon at bounding box center [351, 151] width 10 height 10
click at [198, 116] on input "f." at bounding box center [198, 113] width 0 height 3
radio input "true"
click at [192, 203] on button "Next" at bounding box center [198, 202] width 68 height 17
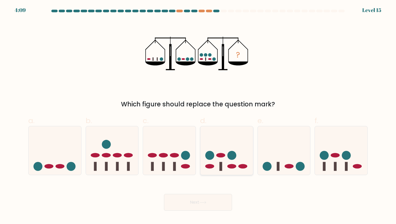
click at [214, 148] on icon at bounding box center [226, 150] width 53 height 43
click at [198, 116] on input "d." at bounding box center [198, 113] width 0 height 3
radio input "true"
click at [197, 203] on button "Next" at bounding box center [198, 202] width 68 height 17
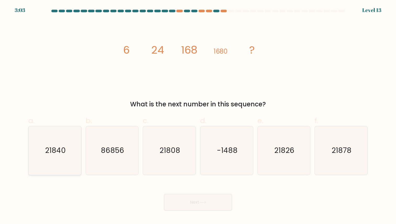
click at [63, 152] on text "21840" at bounding box center [55, 151] width 21 height 10
click at [198, 116] on input "a. 21840" at bounding box center [198, 113] width 0 height 3
radio input "true"
click at [201, 203] on icon at bounding box center [202, 202] width 7 height 3
click at [191, 202] on button "Next" at bounding box center [198, 202] width 68 height 17
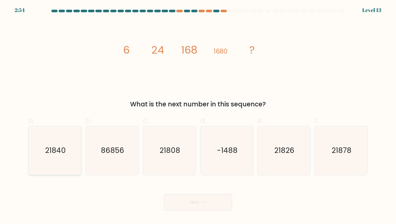
click at [48, 158] on icon "21840" at bounding box center [55, 150] width 48 height 48
click at [198, 116] on input "a. 21840" at bounding box center [198, 113] width 0 height 3
radio input "true"
click at [202, 202] on icon at bounding box center [202, 202] width 7 height 3
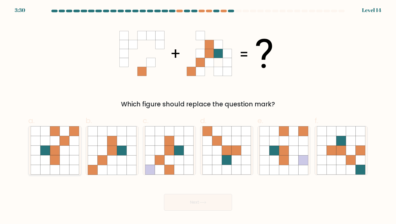
click at [46, 164] on icon at bounding box center [45, 161] width 10 height 10
click at [198, 116] on input "a." at bounding box center [198, 113] width 0 height 3
radio input "true"
click at [195, 204] on button "Next" at bounding box center [198, 202] width 68 height 17
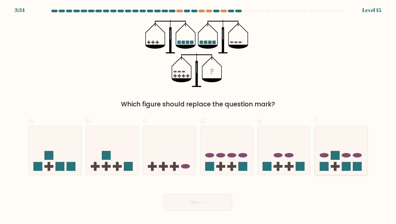
click at [348, 150] on icon at bounding box center [341, 150] width 53 height 43
click at [198, 116] on input "f." at bounding box center [198, 113] width 0 height 3
radio input "true"
click at [193, 200] on button "Next" at bounding box center [198, 202] width 68 height 17
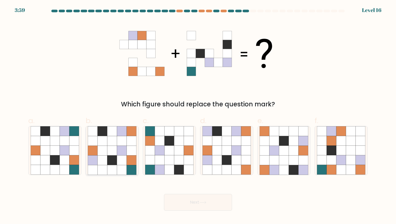
click at [97, 152] on icon at bounding box center [93, 151] width 10 height 10
click at [198, 116] on input "b." at bounding box center [198, 113] width 0 height 3
radio input "true"
click at [198, 207] on button "Next" at bounding box center [198, 202] width 68 height 17
click at [197, 203] on button "Next" at bounding box center [198, 202] width 68 height 17
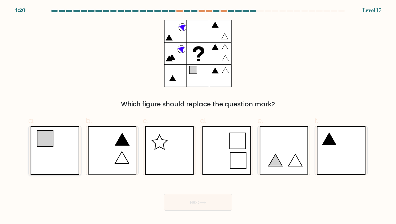
click at [47, 137] on icon at bounding box center [45, 139] width 16 height 16
click at [198, 116] on input "a." at bounding box center [198, 113] width 0 height 3
radio input "true"
click at [195, 202] on button "Next" at bounding box center [198, 202] width 68 height 17
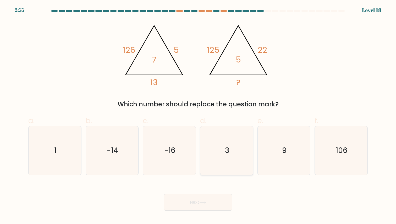
click at [222, 158] on icon "3" at bounding box center [226, 150] width 48 height 48
click at [198, 116] on input "d. 3" at bounding box center [198, 113] width 0 height 3
radio input "true"
click at [196, 204] on button "Next" at bounding box center [198, 202] width 68 height 17
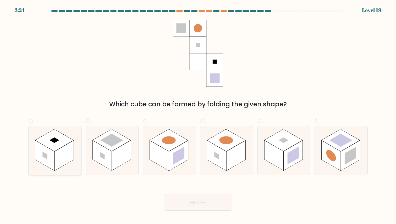
click at [51, 145] on rect at bounding box center [54, 141] width 38 height 22
click at [198, 116] on input "a." at bounding box center [198, 113] width 0 height 3
radio input "true"
click at [195, 202] on button "Next" at bounding box center [198, 202] width 68 height 17
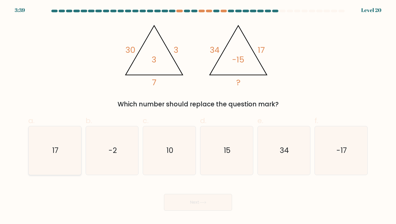
click at [52, 156] on text "17" at bounding box center [55, 151] width 6 height 10
click at [198, 116] on input "a. 17" at bounding box center [198, 113] width 0 height 3
radio input "true"
click at [197, 205] on button "Next" at bounding box center [198, 202] width 68 height 17
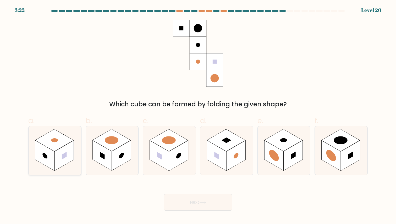
click at [41, 161] on rect at bounding box center [44, 156] width 19 height 30
click at [198, 116] on input "a." at bounding box center [198, 113] width 0 height 3
radio input "true"
click at [192, 200] on button "Next" at bounding box center [198, 202] width 68 height 17
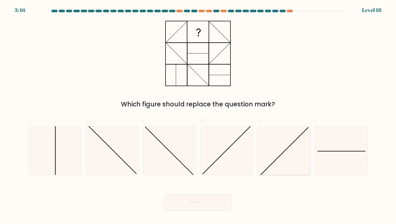
click at [285, 156] on icon at bounding box center [283, 150] width 48 height 48
click at [198, 116] on input "e." at bounding box center [198, 113] width 0 height 3
radio input "true"
click at [284, 203] on div "Next" at bounding box center [198, 196] width 346 height 29
click at [230, 151] on icon at bounding box center [226, 150] width 48 height 48
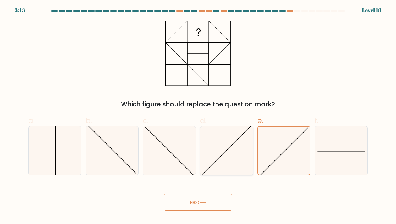
click at [198, 116] on input "d." at bounding box center [198, 113] width 0 height 3
radio input "true"
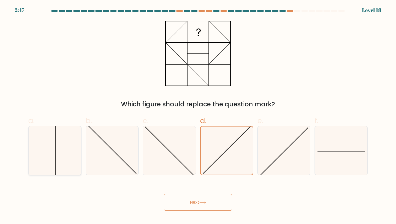
click at [55, 151] on icon at bounding box center [55, 150] width 48 height 48
click at [198, 116] on input "a." at bounding box center [198, 113] width 0 height 3
radio input "true"
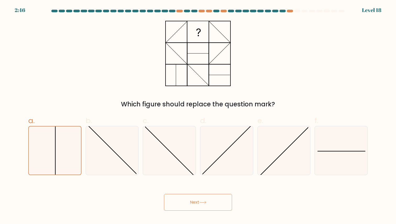
click at [190, 205] on button "Next" at bounding box center [198, 202] width 68 height 17
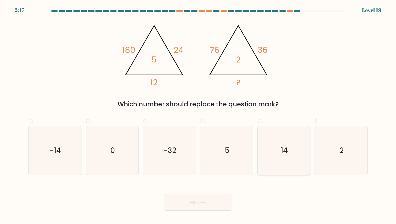
click at [291, 149] on icon "14" at bounding box center [283, 150] width 48 height 48
click at [198, 116] on input "e. 14" at bounding box center [198, 113] width 0 height 3
radio input "true"
click at [195, 203] on button "Next" at bounding box center [198, 202] width 68 height 17
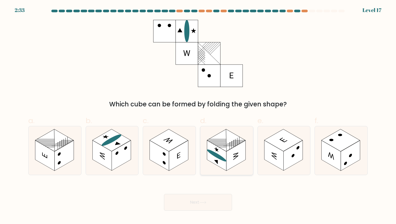
click at [237, 150] on rect at bounding box center [235, 156] width 19 height 30
click at [198, 116] on input "d." at bounding box center [198, 113] width 0 height 3
radio input "true"
click at [195, 202] on button "Next" at bounding box center [198, 202] width 68 height 17
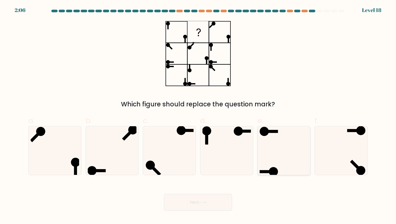
click at [289, 149] on icon at bounding box center [283, 150] width 48 height 48
click at [198, 116] on input "e." at bounding box center [198, 113] width 0 height 3
radio input "true"
click at [201, 201] on button "Next" at bounding box center [198, 202] width 68 height 17
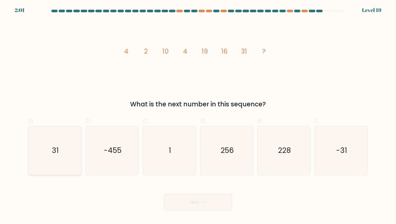
click at [63, 146] on icon "31" at bounding box center [55, 150] width 48 height 48
click at [198, 116] on input "a. 31" at bounding box center [198, 113] width 0 height 3
radio input "true"
click at [198, 201] on button "Next" at bounding box center [198, 202] width 68 height 17
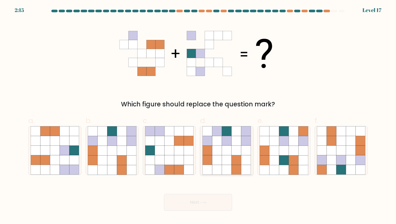
click at [226, 141] on icon at bounding box center [227, 141] width 10 height 10
click at [198, 116] on input "d." at bounding box center [198, 113] width 0 height 3
radio input "true"
click at [191, 203] on button "Next" at bounding box center [198, 202] width 68 height 17
click at [199, 202] on button "Next" at bounding box center [198, 202] width 68 height 17
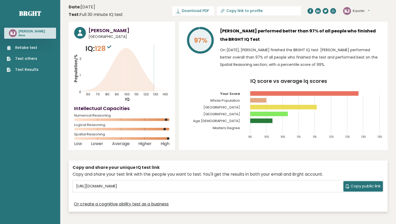
click at [108, 47] on sup at bounding box center [109, 46] width 7 height 7
